Goal: Check status: Check status

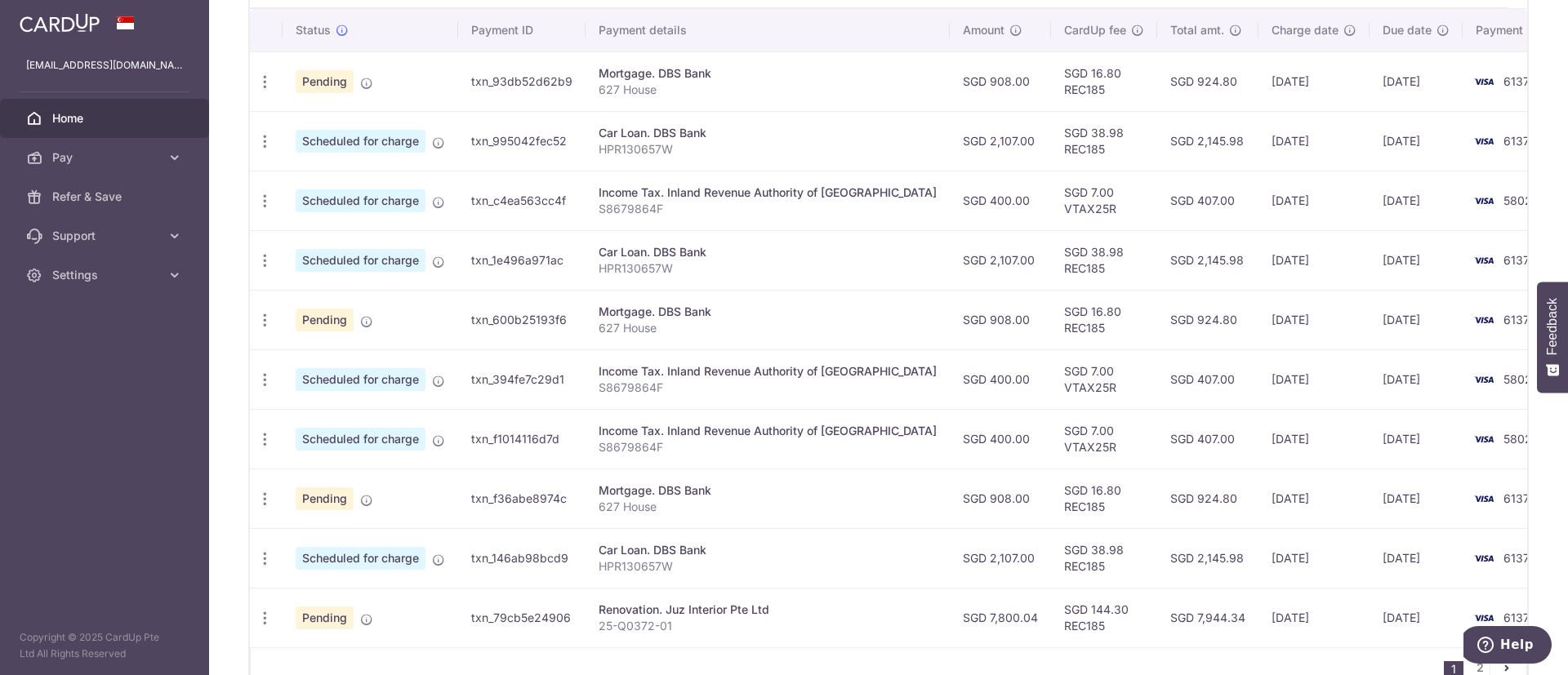
scroll to position [599, 0]
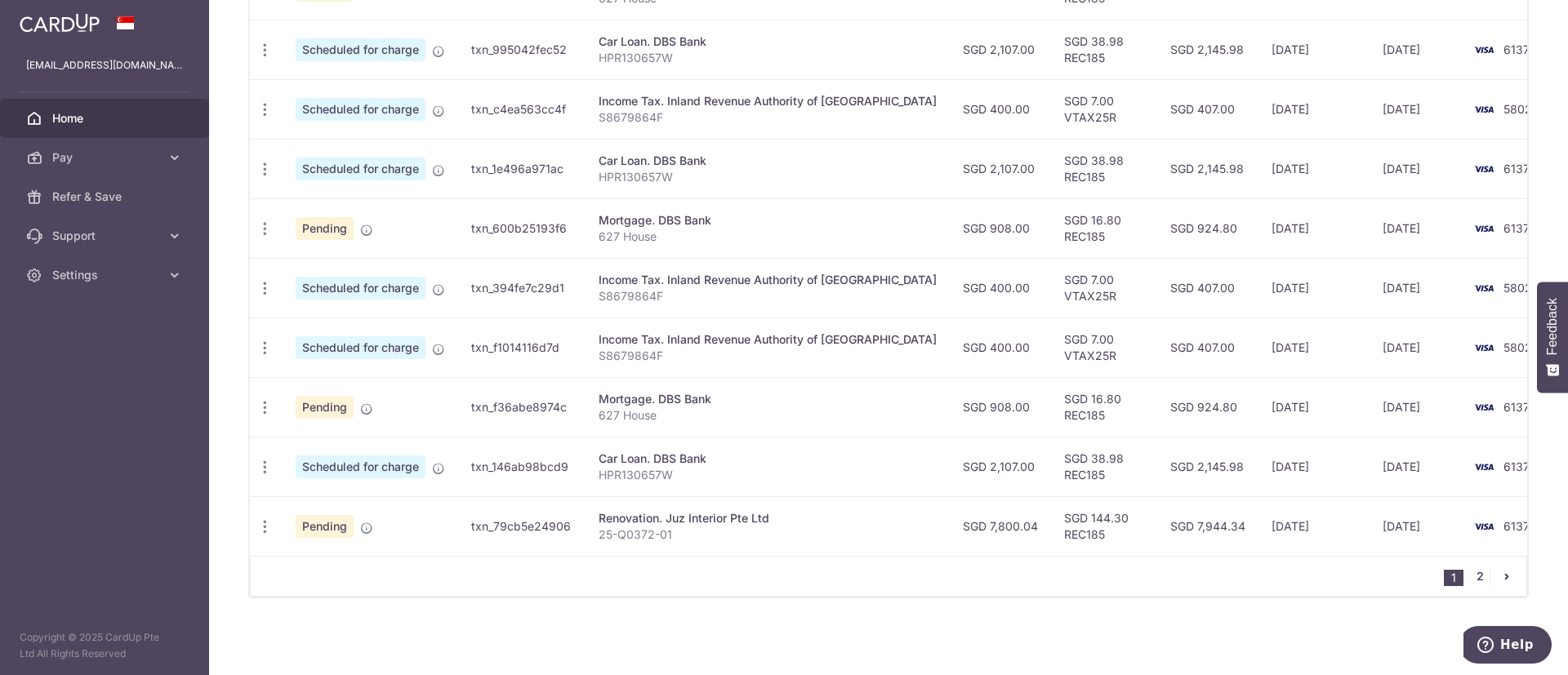
click at [1473, 574] on link "2" at bounding box center [1479, 576] width 19 height 19
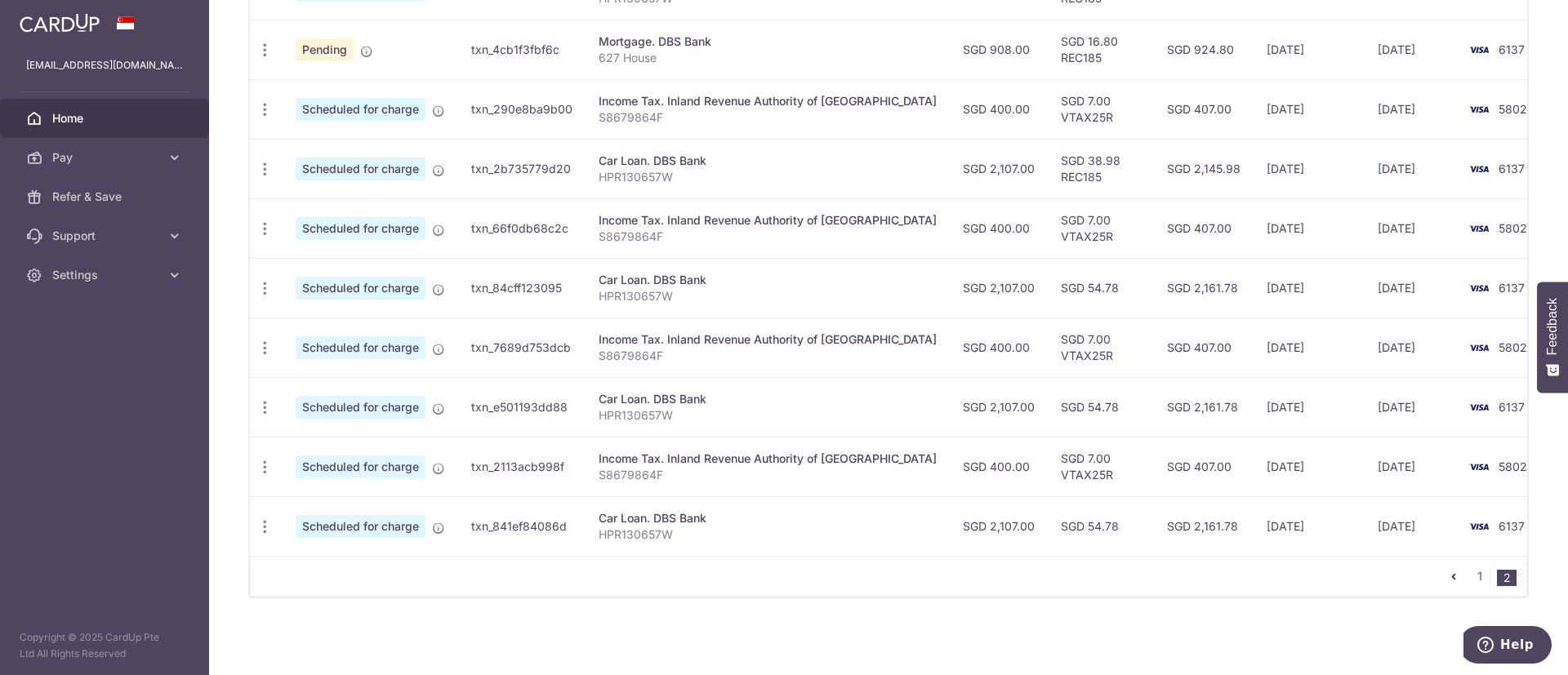
scroll to position [0, 0]
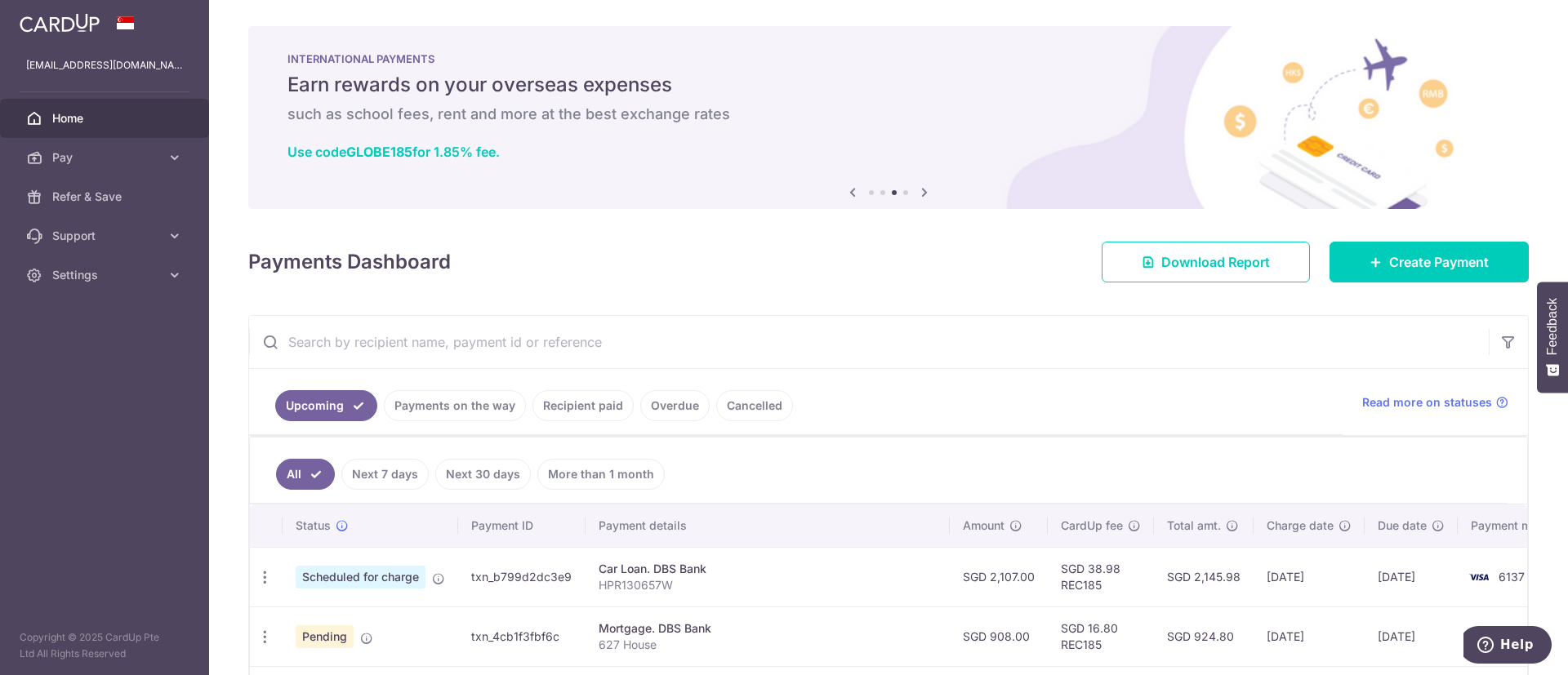
click at [103, 120] on span "Home" at bounding box center [106, 119] width 108 height 16
